Goal: Communication & Community: Connect with others

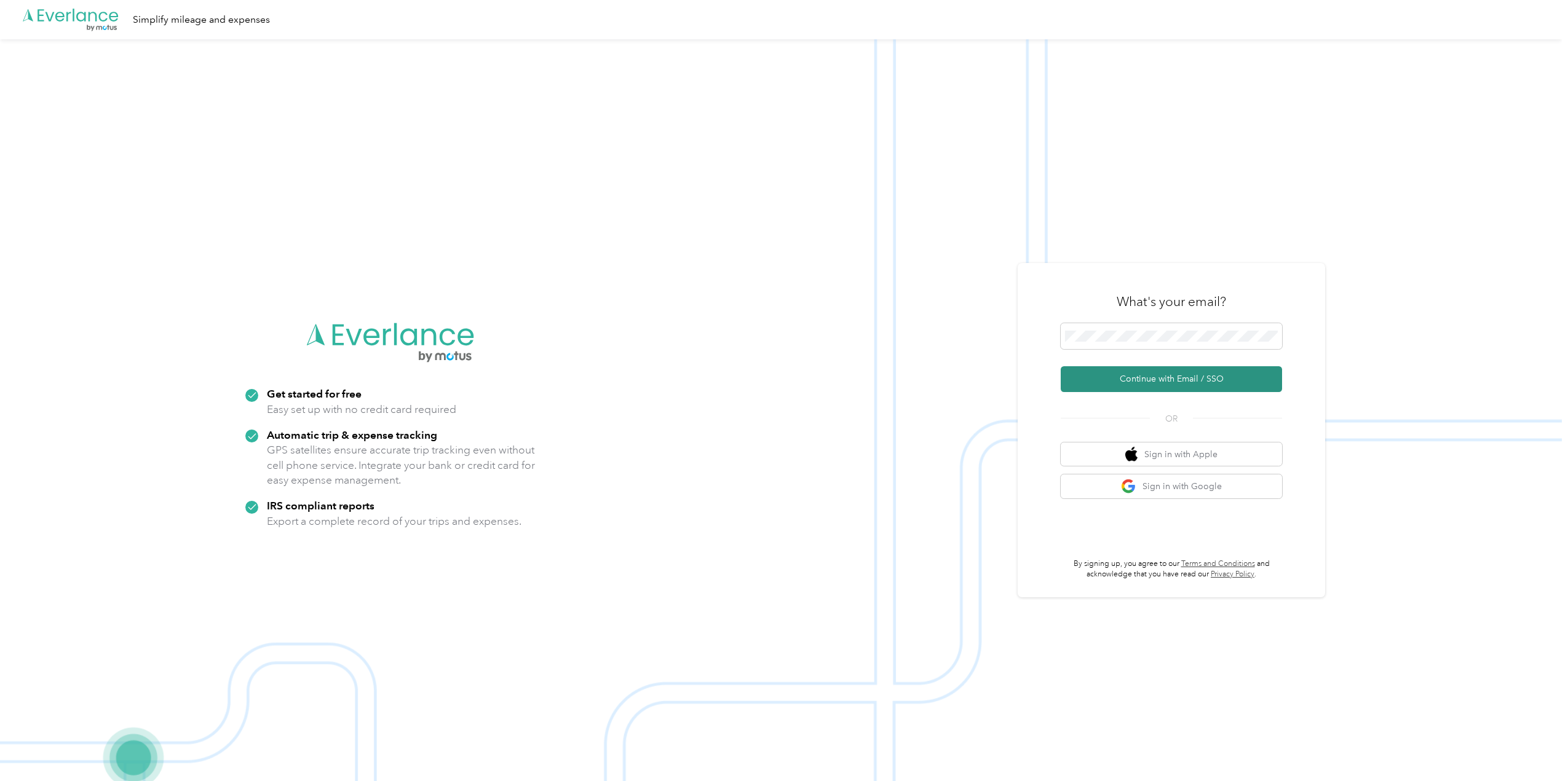
click at [1159, 376] on button "Continue with Email / SSO" at bounding box center [1171, 379] width 221 height 26
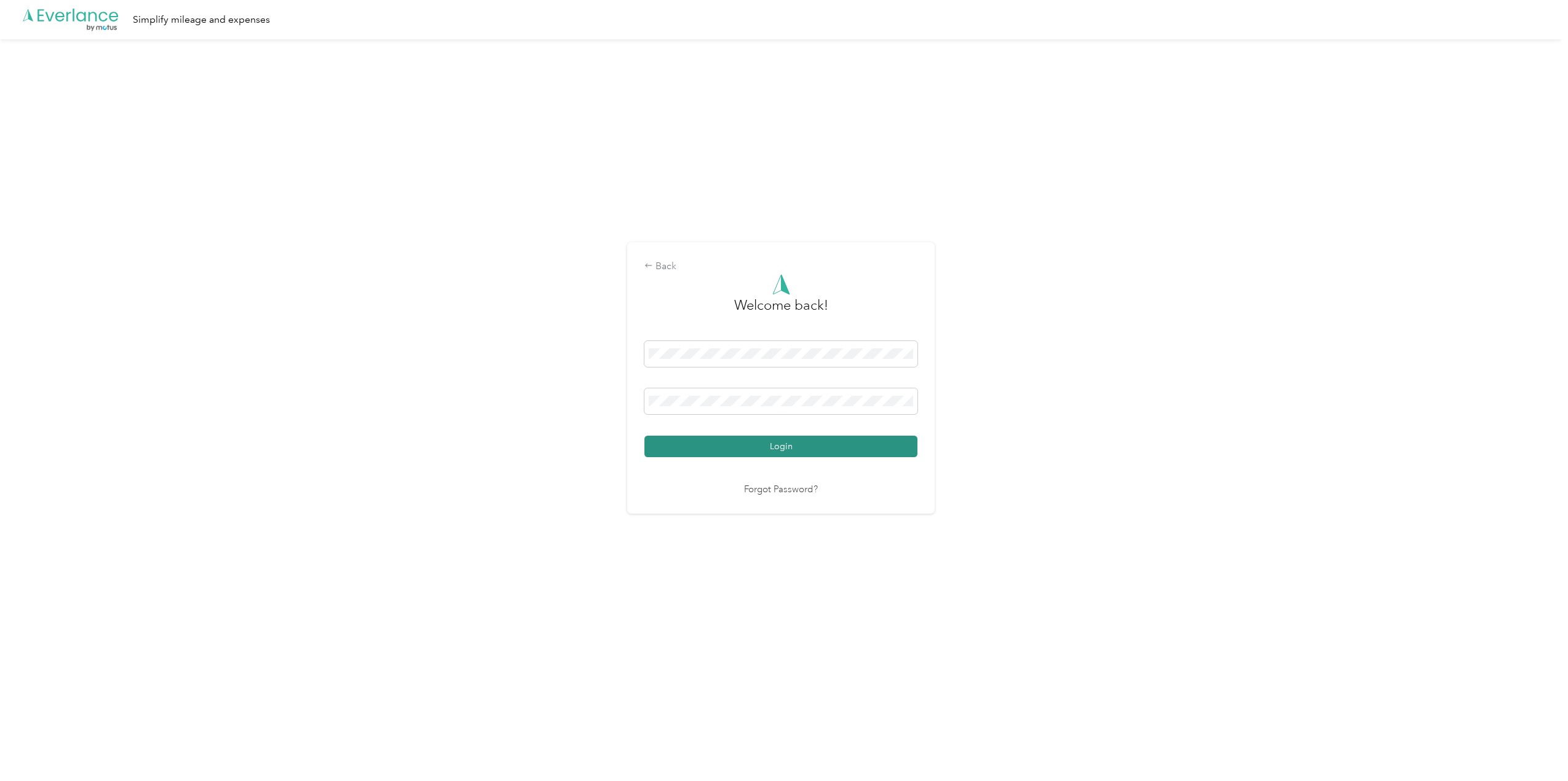
click at [875, 442] on button "Login" at bounding box center [781, 447] width 273 height 21
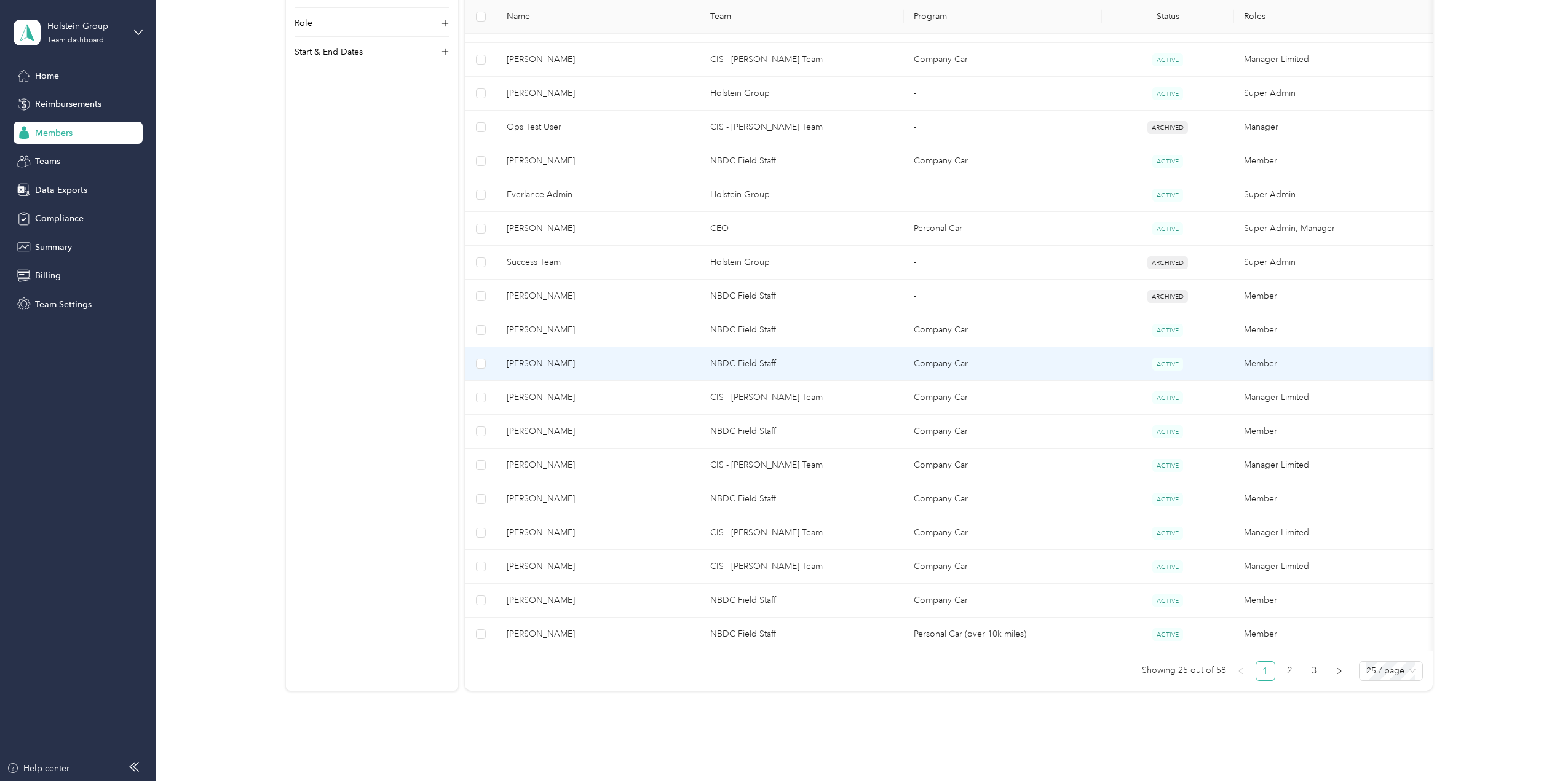
scroll to position [553, 0]
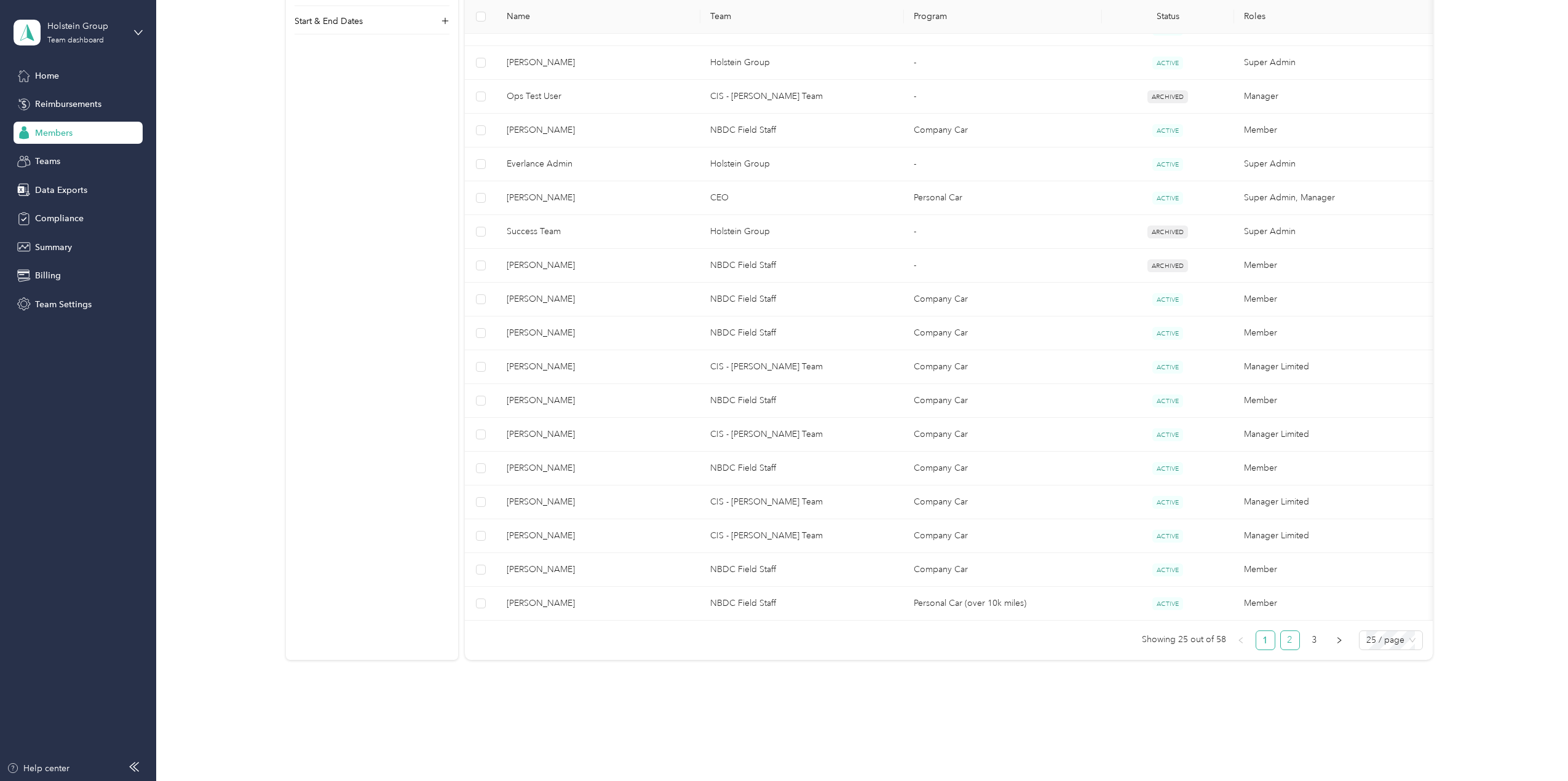
click at [1284, 643] on link "2" at bounding box center [1290, 640] width 18 height 18
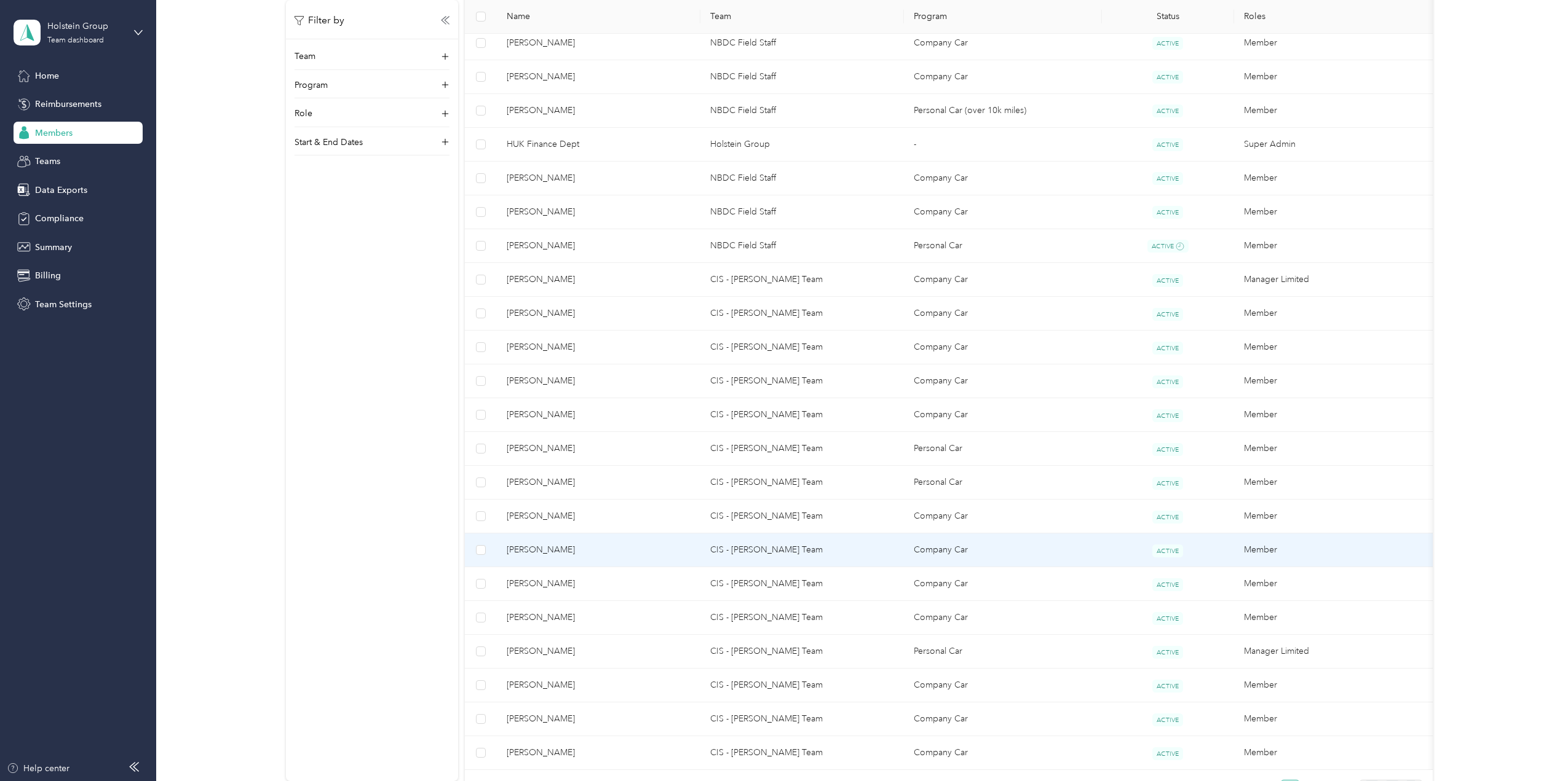
scroll to position [430, 0]
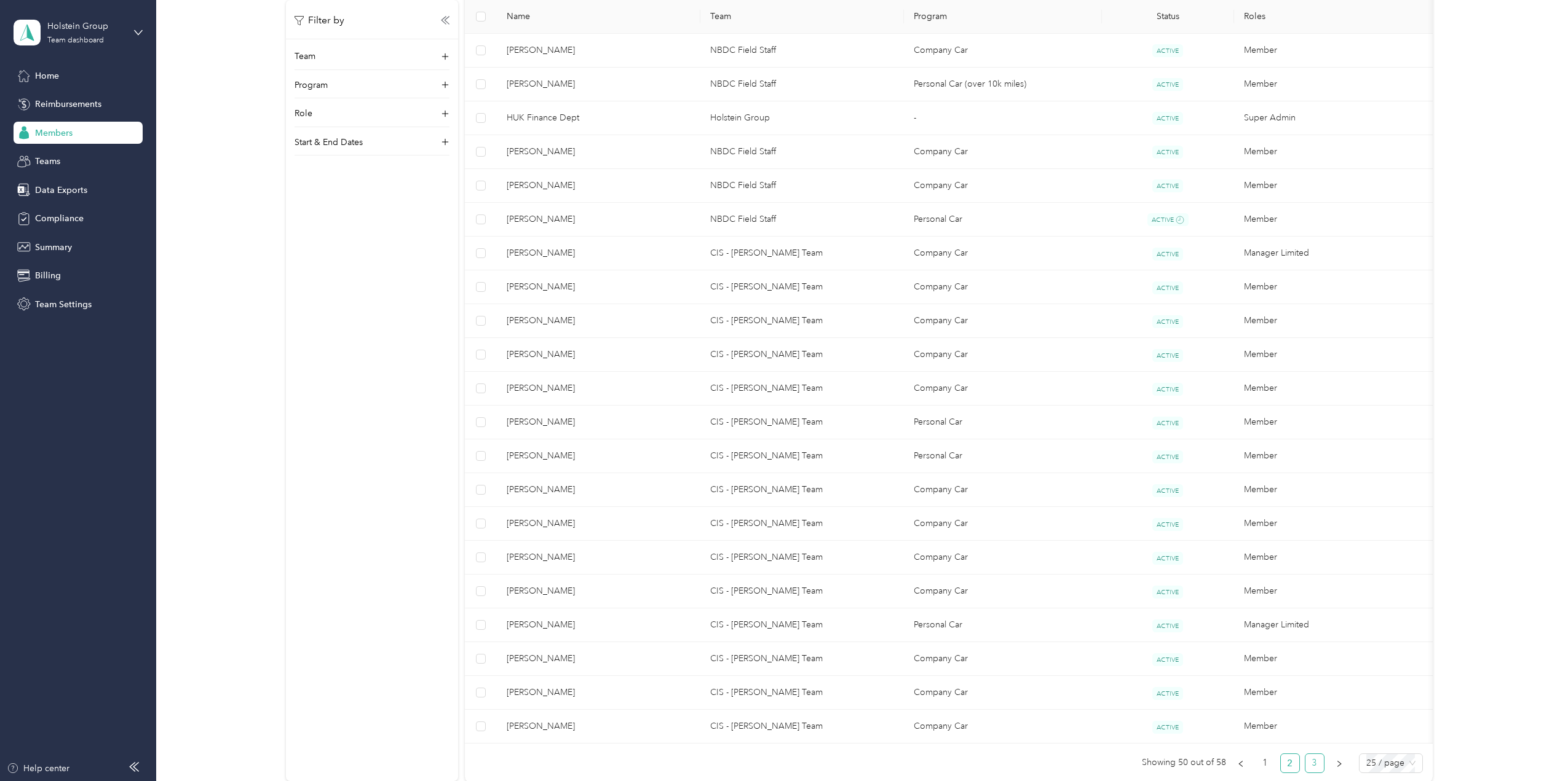
click at [1315, 772] on link "3" at bounding box center [1314, 763] width 18 height 18
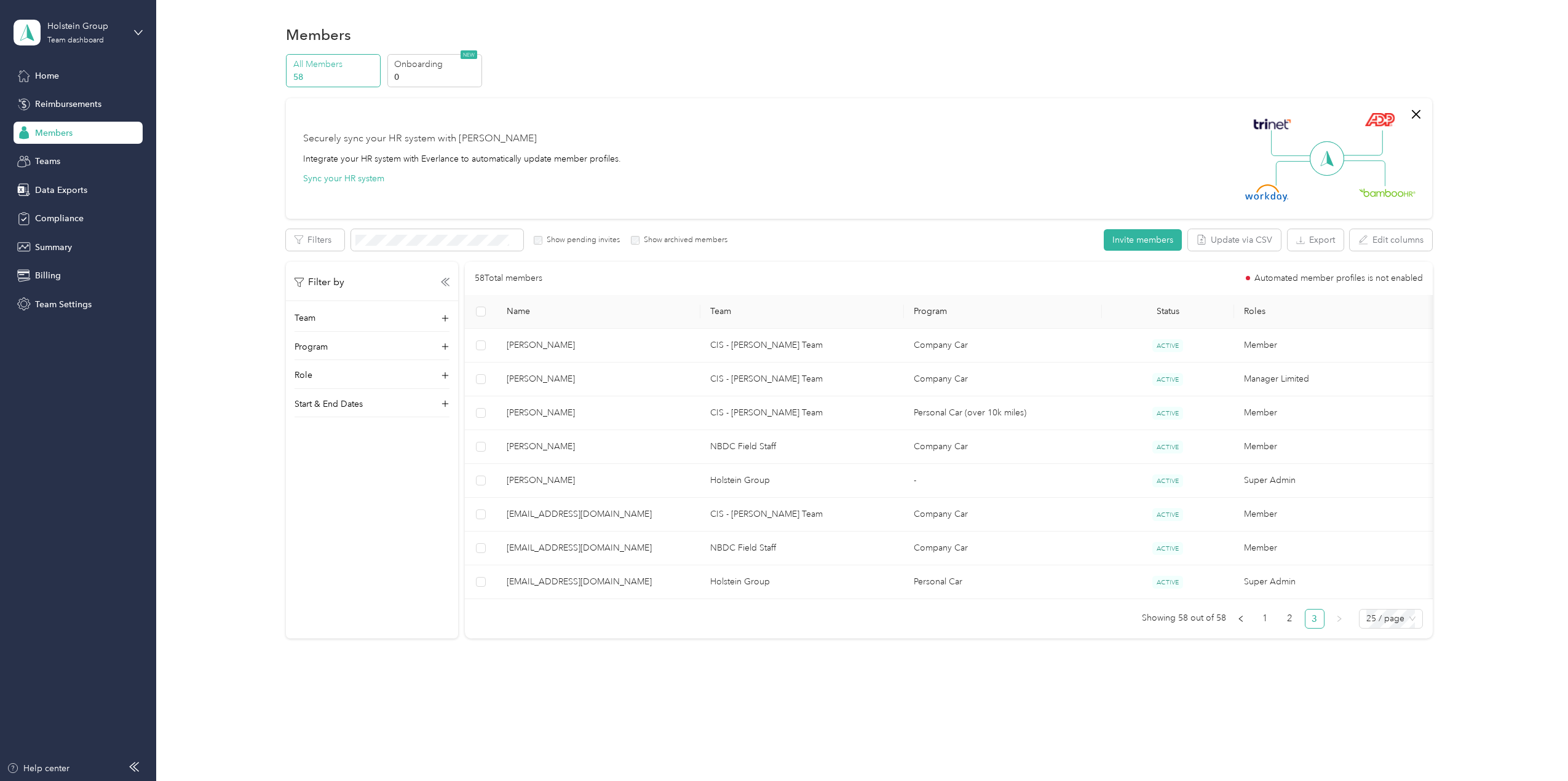
scroll to position [4, 0]
click at [1146, 229] on button "Invite members" at bounding box center [1142, 240] width 78 height 21
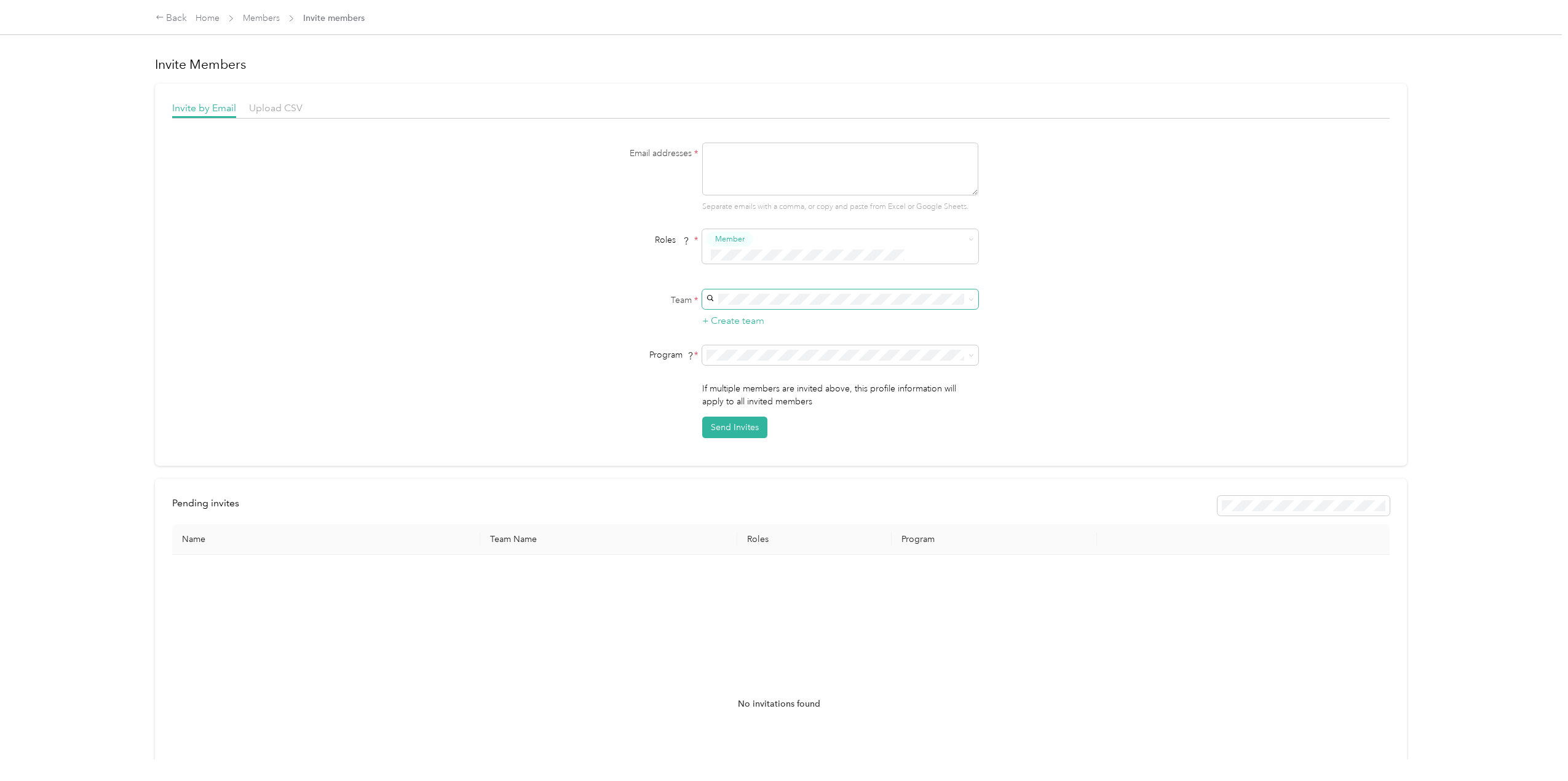
click at [974, 290] on span at bounding box center [840, 299] width 276 height 19
click at [964, 295] on span at bounding box center [969, 299] width 10 height 9
click at [968, 297] on icon at bounding box center [971, 299] width 6 height 6
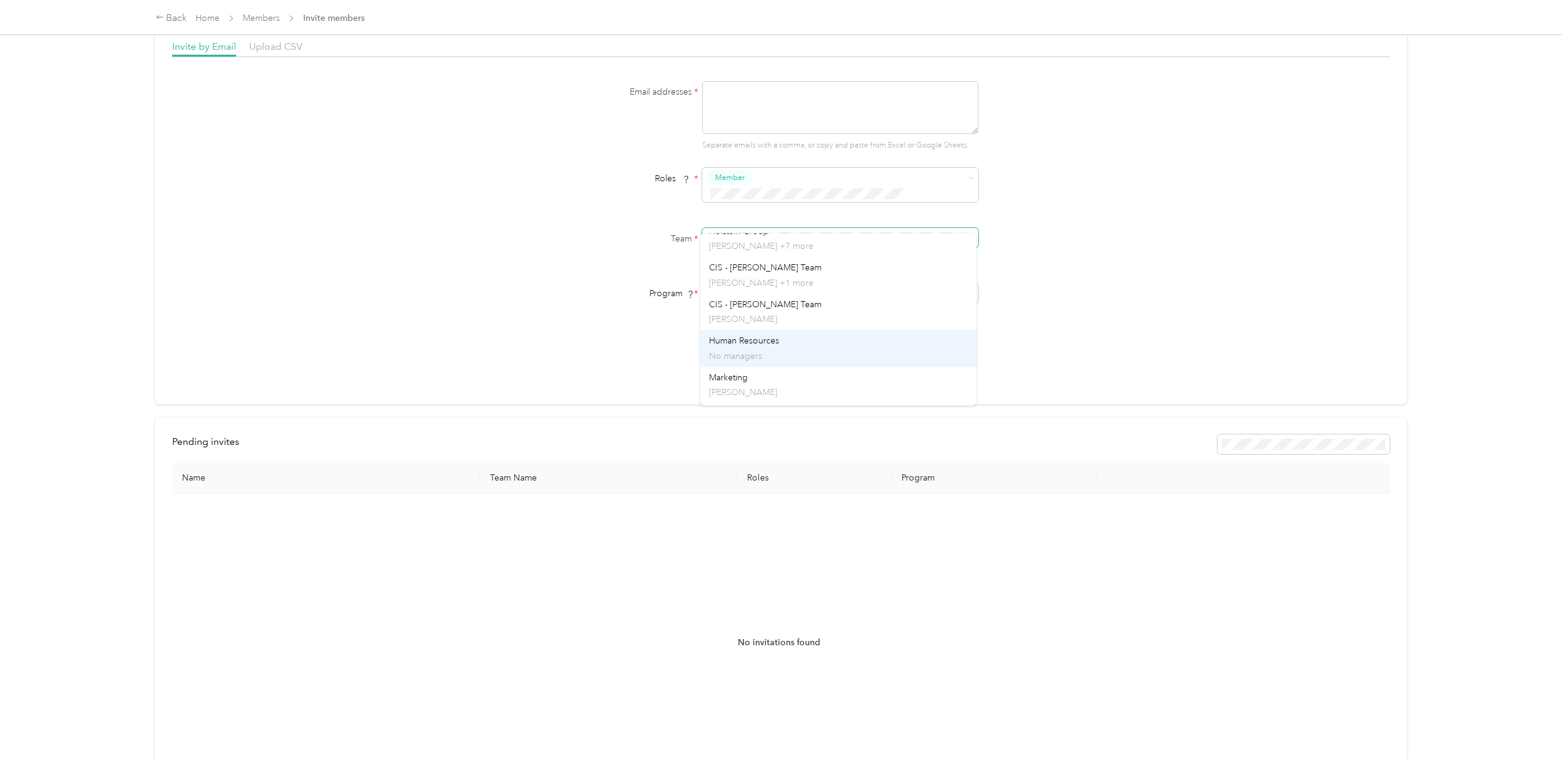
scroll to position [184, 0]
click at [1137, 272] on div "Email addresses * Separate emails with a comma, or copy and paste from Excel or…" at bounding box center [781, 229] width 1218 height 296
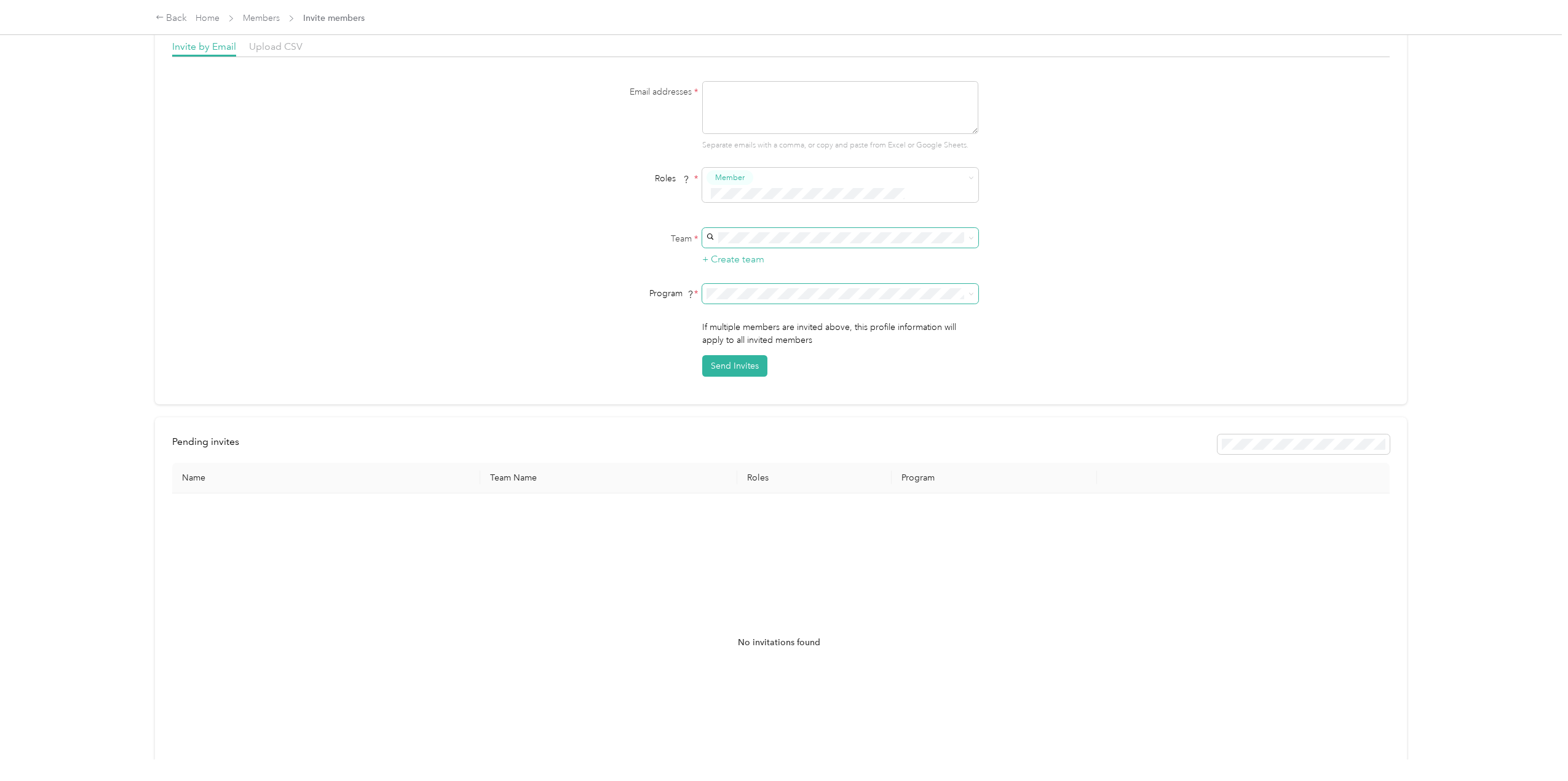
click at [971, 291] on icon at bounding box center [971, 294] width 6 height 6
click at [1092, 269] on div "Email addresses * Separate emails with a comma, or copy and paste from Excel or…" at bounding box center [781, 229] width 1218 height 296
click at [973, 175] on span "Member" at bounding box center [840, 185] width 276 height 34
click at [1067, 175] on div "Email addresses * Separate emails with a comma, or copy and paste from Excel or…" at bounding box center [781, 229] width 1218 height 296
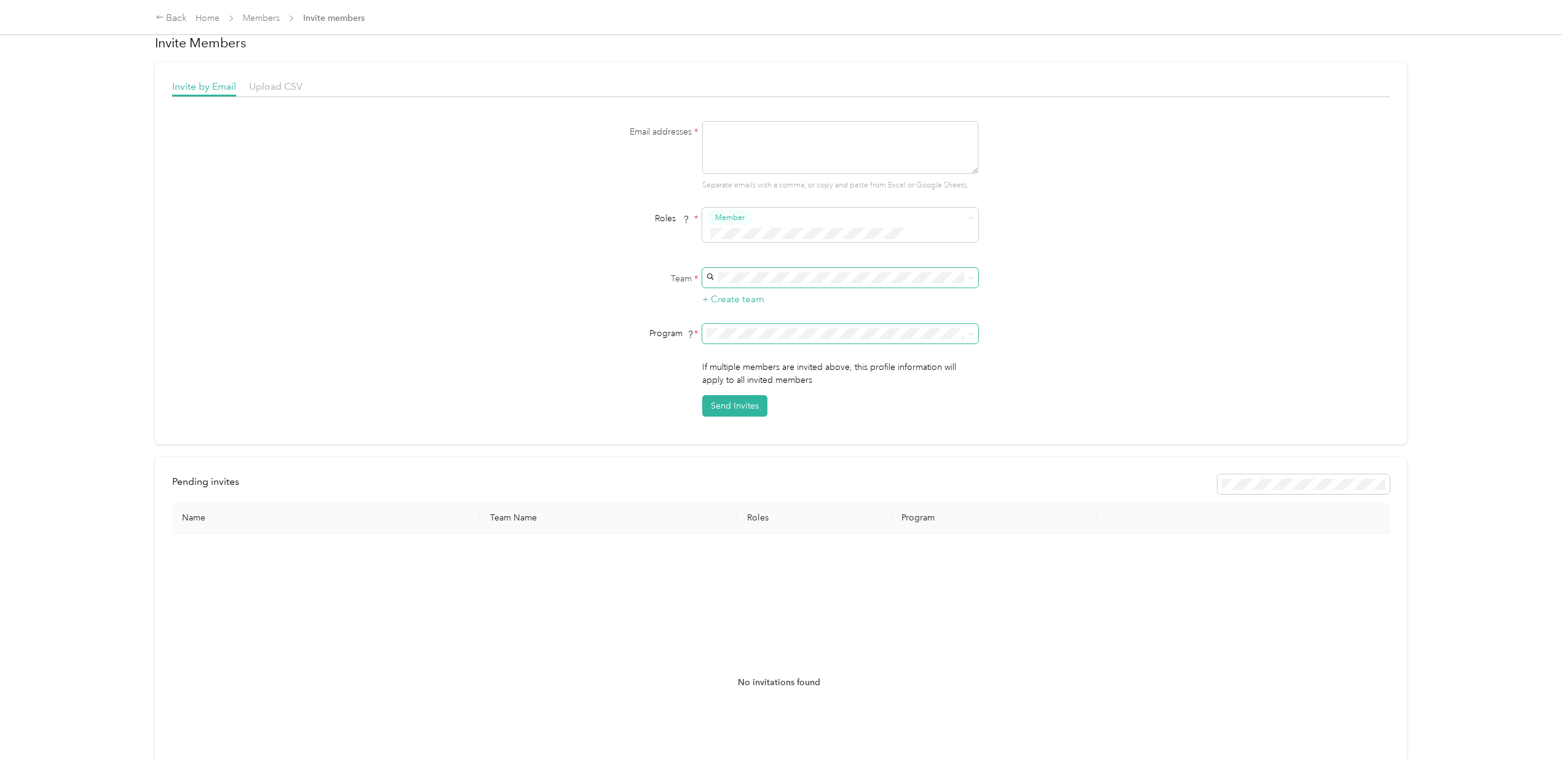
scroll to position [0, 0]
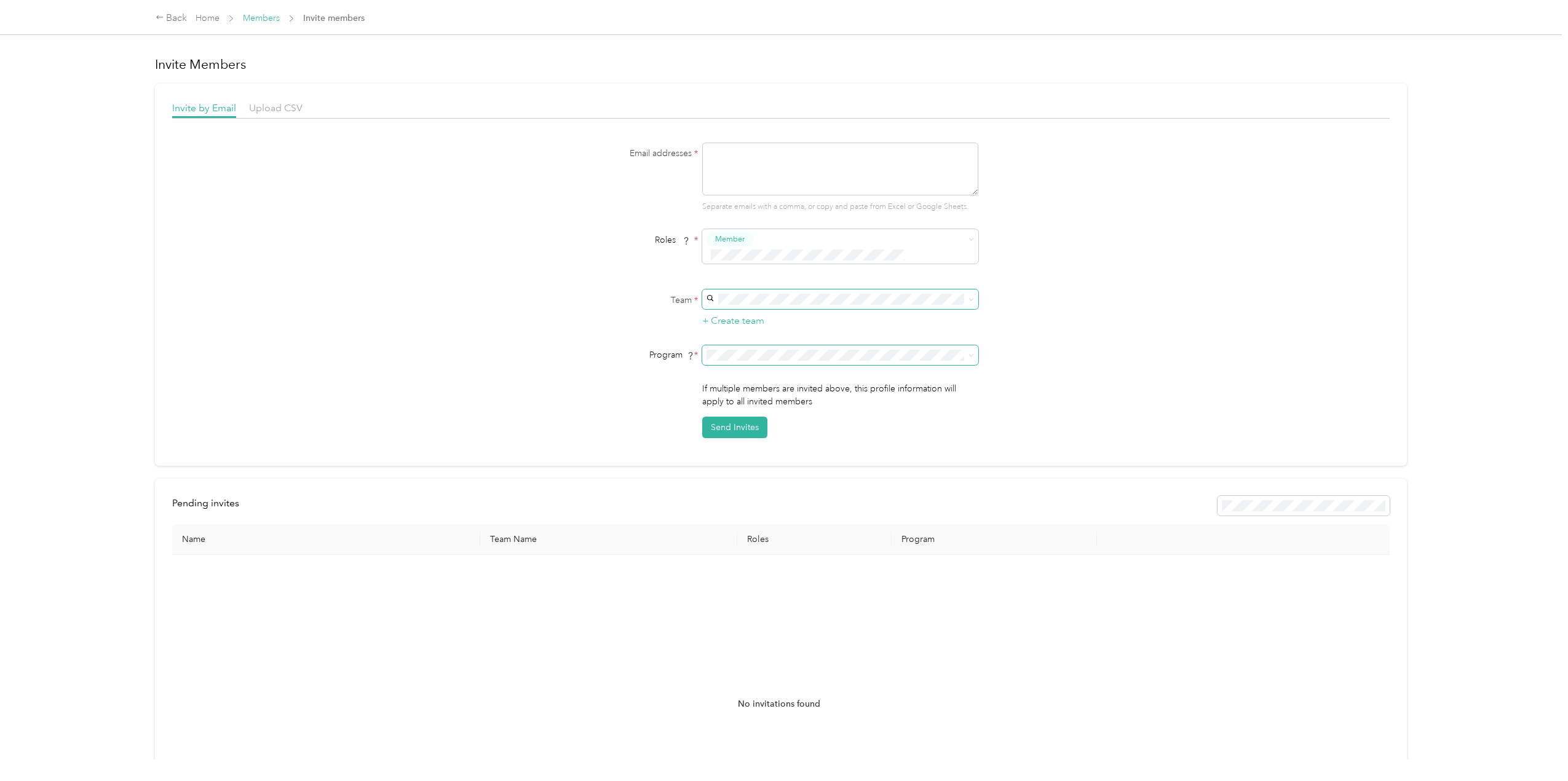
click at [269, 22] on link "Members" at bounding box center [261, 18] width 37 height 11
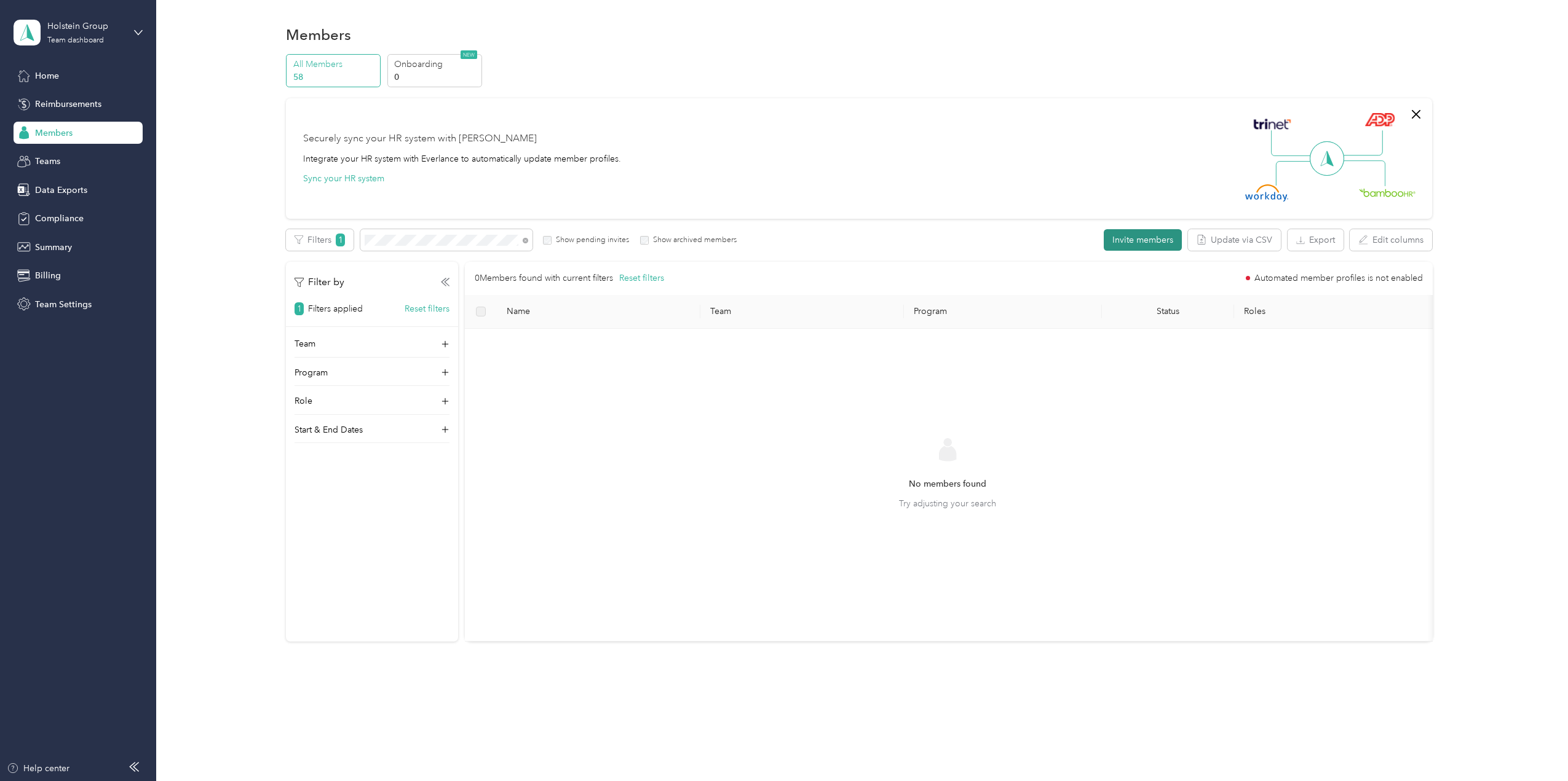
click at [1161, 244] on button "Invite members" at bounding box center [1142, 240] width 78 height 21
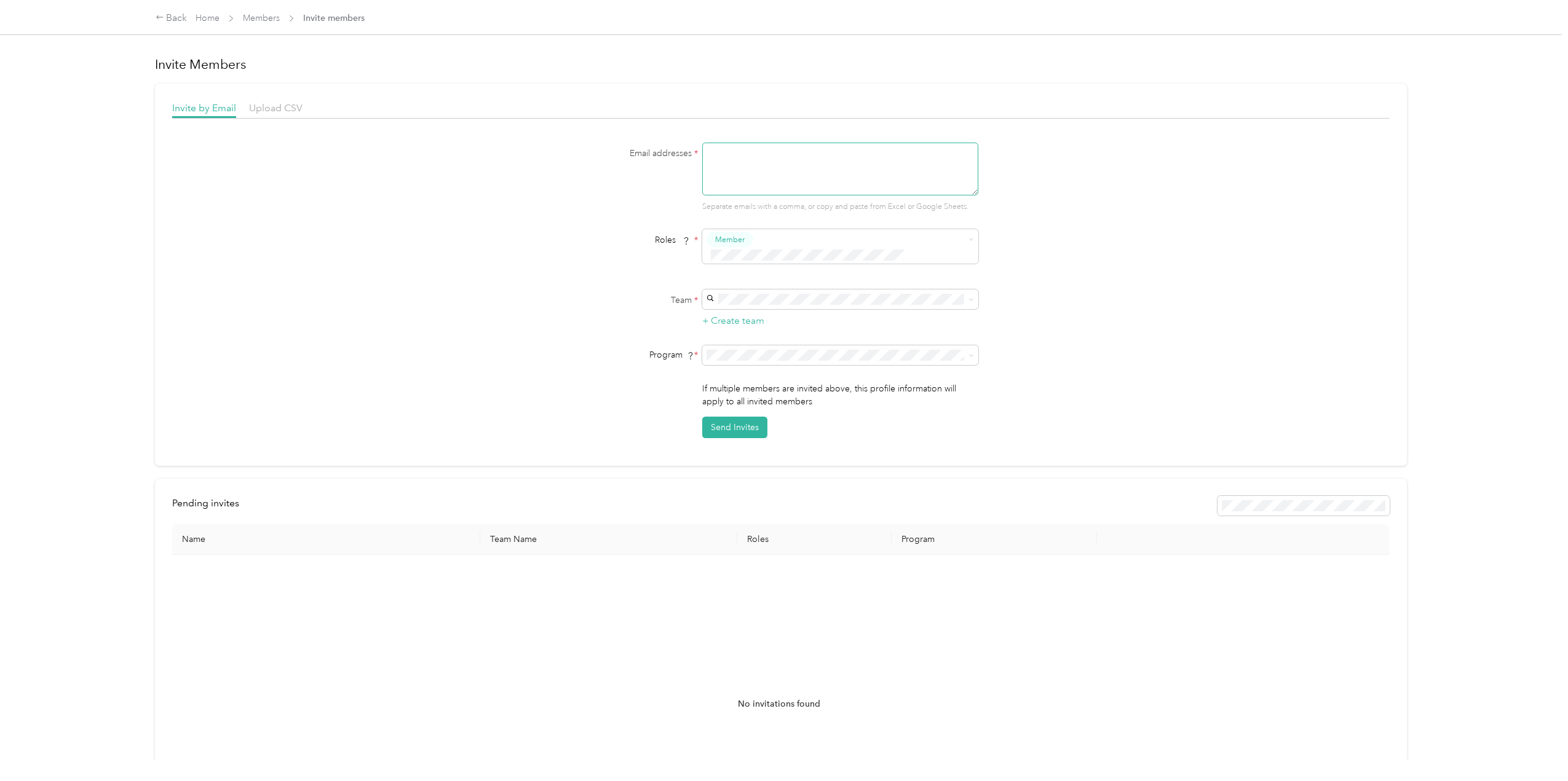
click at [737, 166] on textarea at bounding box center [840, 169] width 276 height 53
click at [970, 294] on span at bounding box center [971, 299] width 6 height 11
click at [970, 297] on icon at bounding box center [971, 299] width 6 height 6
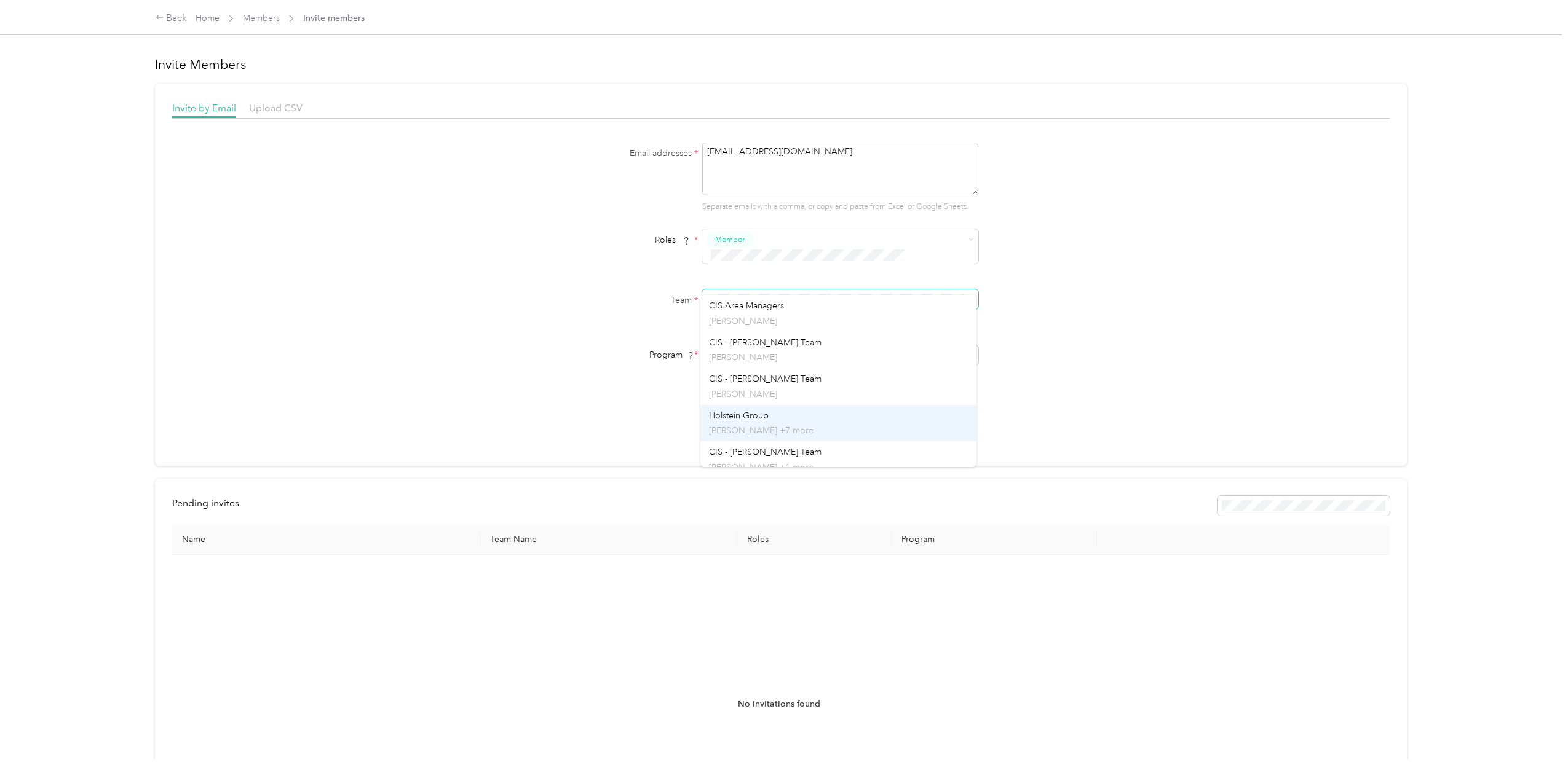
click at [844, 416] on div "Holstein Group [PERSON_NAME] +7 more" at bounding box center [838, 423] width 259 height 28
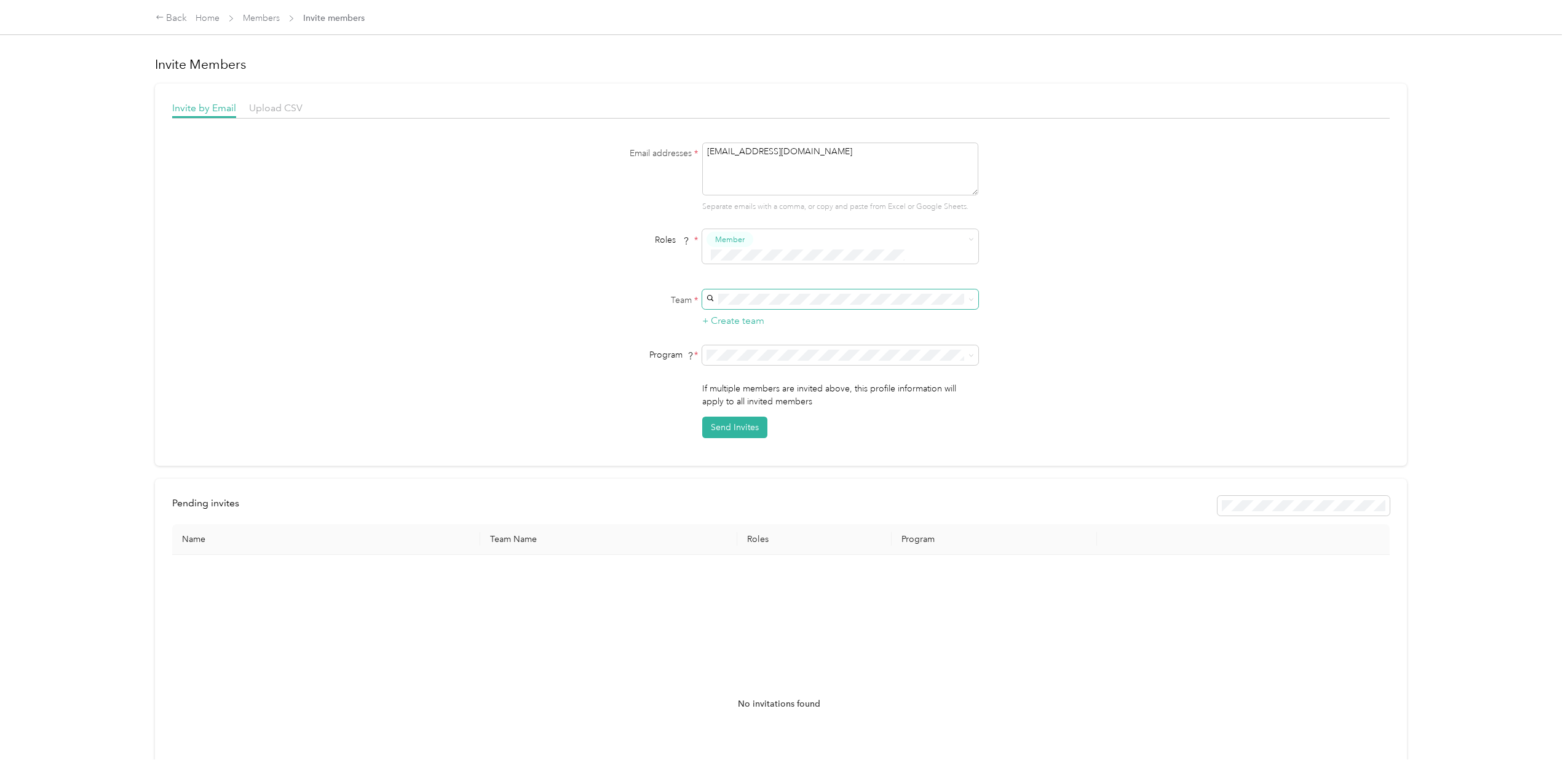
click at [988, 289] on div "Team * + Create team" at bounding box center [780, 309] width 473 height 39
click at [986, 289] on div "Team * + Create team" at bounding box center [780, 309] width 473 height 39
click at [970, 297] on icon at bounding box center [971, 299] width 6 height 6
click at [771, 395] on p "[PERSON_NAME]" at bounding box center [838, 392] width 259 height 13
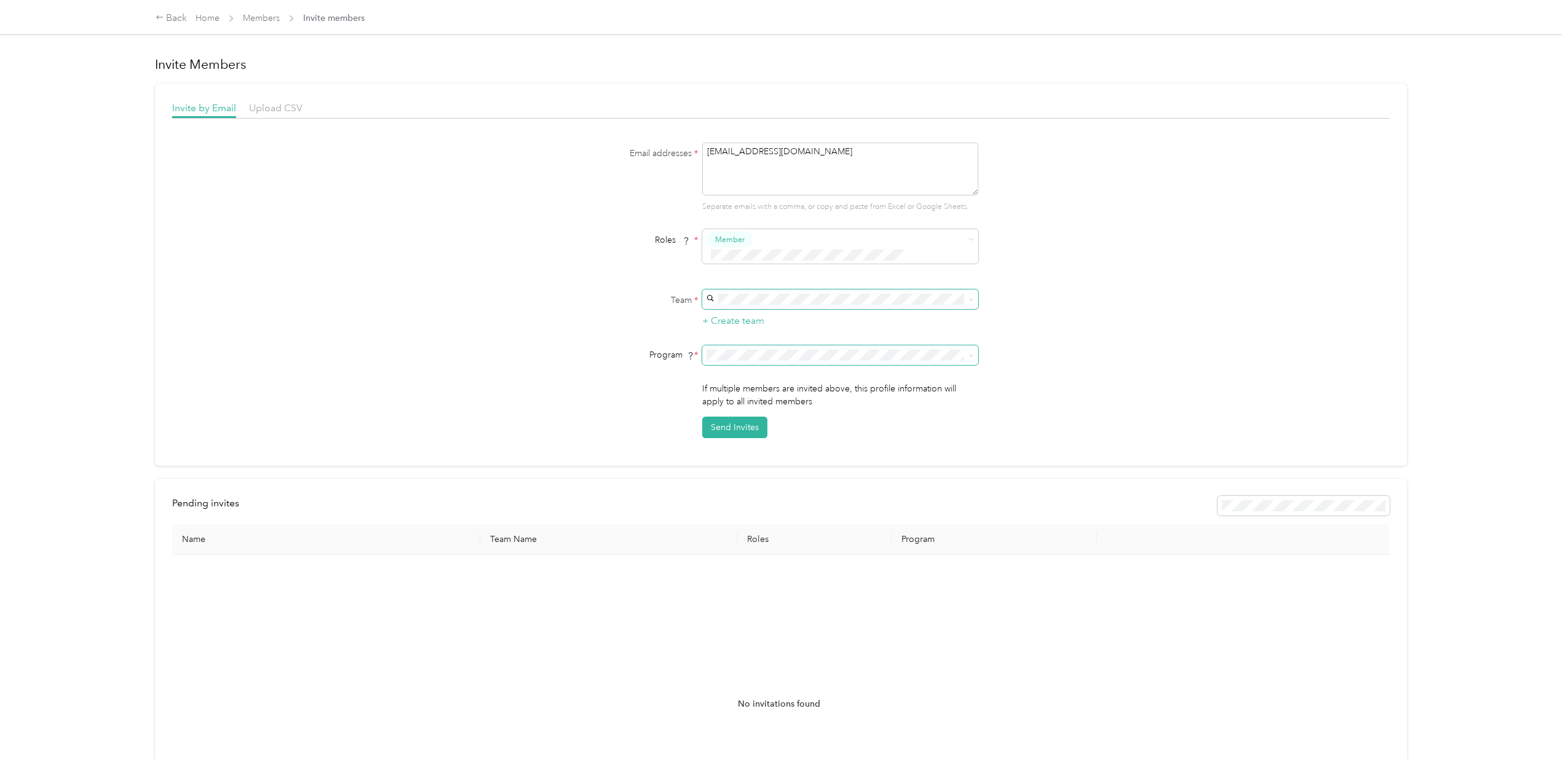
click at [974, 345] on span at bounding box center [840, 354] width 276 height 19
click at [970, 353] on icon at bounding box center [971, 355] width 6 height 6
click at [759, 408] on li "Personal Car (CPM)" at bounding box center [838, 405] width 276 height 21
drag, startPoint x: 864, startPoint y: 157, endPoint x: 753, endPoint y: 162, distance: 111.1
click at [753, 162] on textarea "[EMAIL_ADDRESS][DOMAIN_NAME]" at bounding box center [840, 169] width 276 height 53
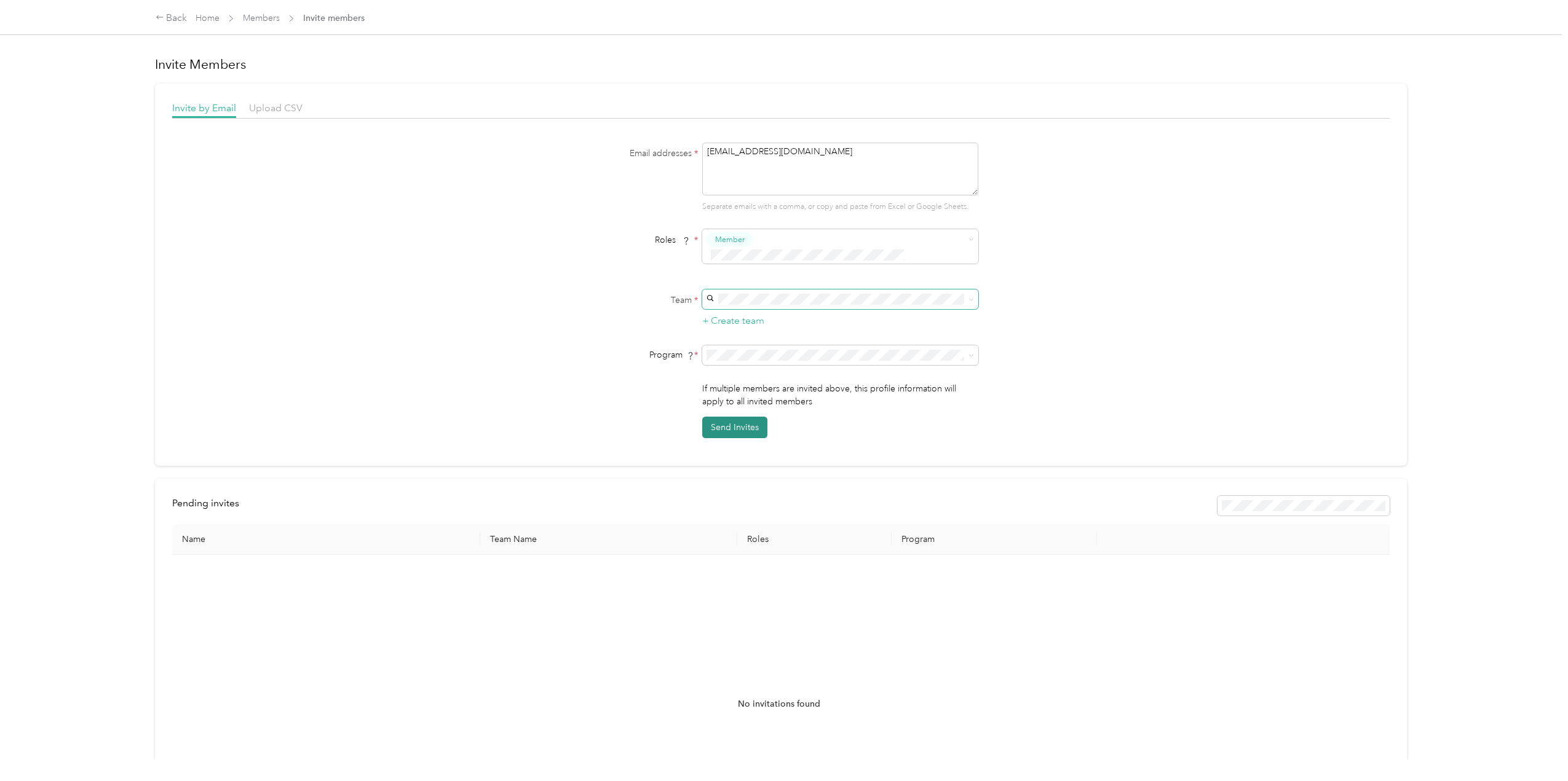
type textarea "[EMAIL_ADDRESS][DOMAIN_NAME]"
click at [728, 416] on button "Send Invites" at bounding box center [734, 427] width 65 height 21
